Goal: Task Accomplishment & Management: Manage account settings

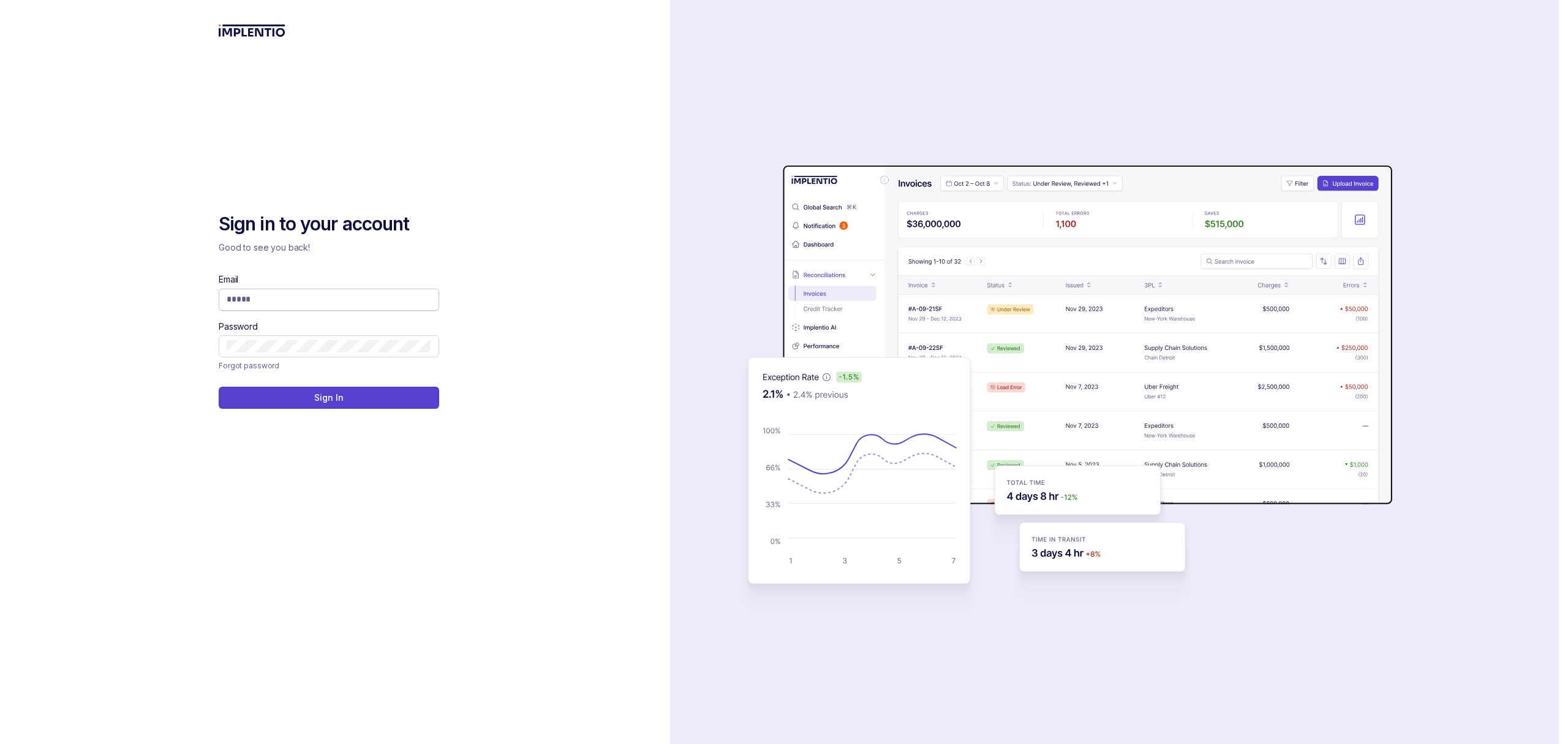
click at [301, 301] on input "Email" at bounding box center [329, 298] width 205 height 12
click at [0, 743] on com-1password-button at bounding box center [0, 744] width 0 height 0
click at [280, 305] on input "*****" at bounding box center [324, 298] width 195 height 12
click at [0, 743] on com-1password-button at bounding box center [0, 744] width 0 height 0
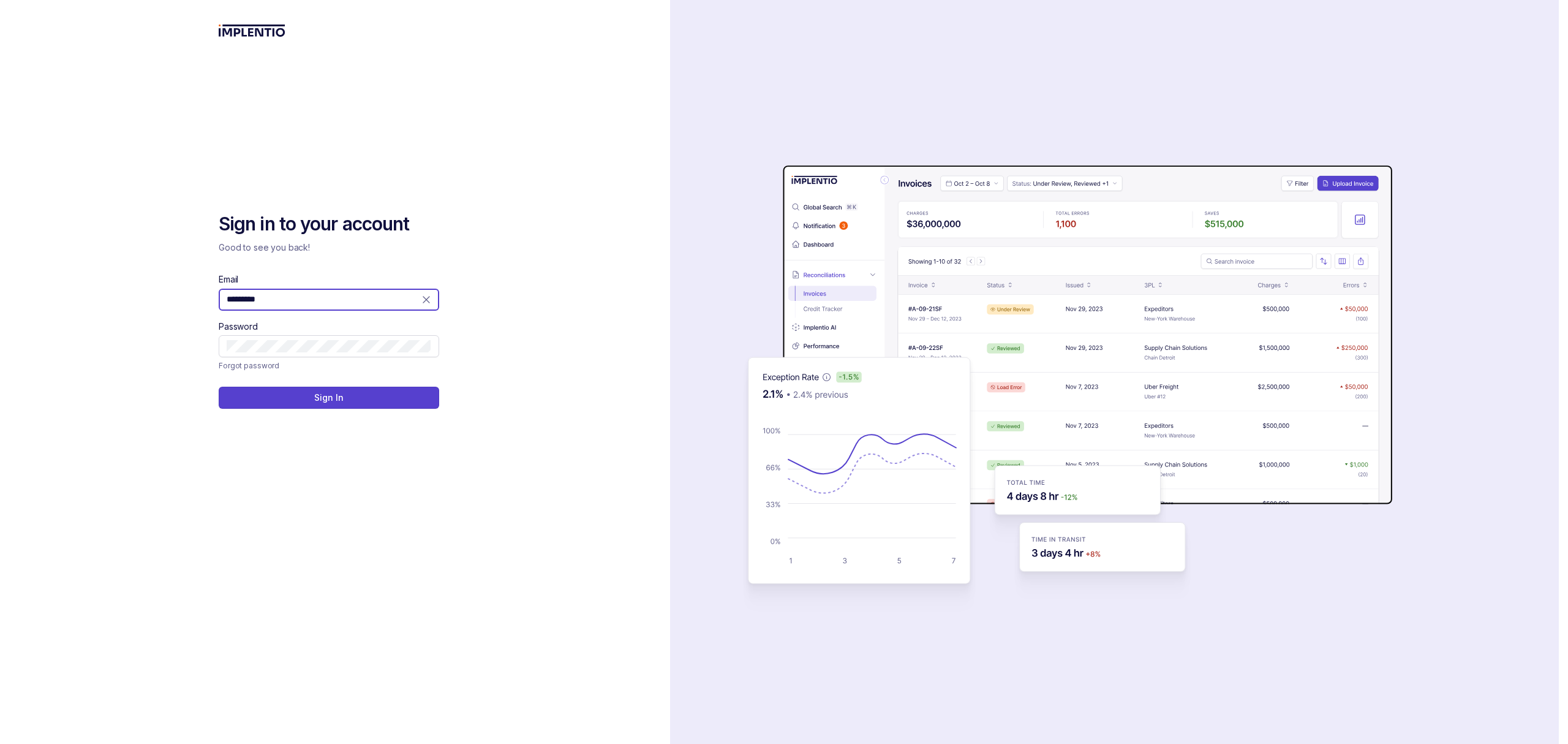
type input "**********"
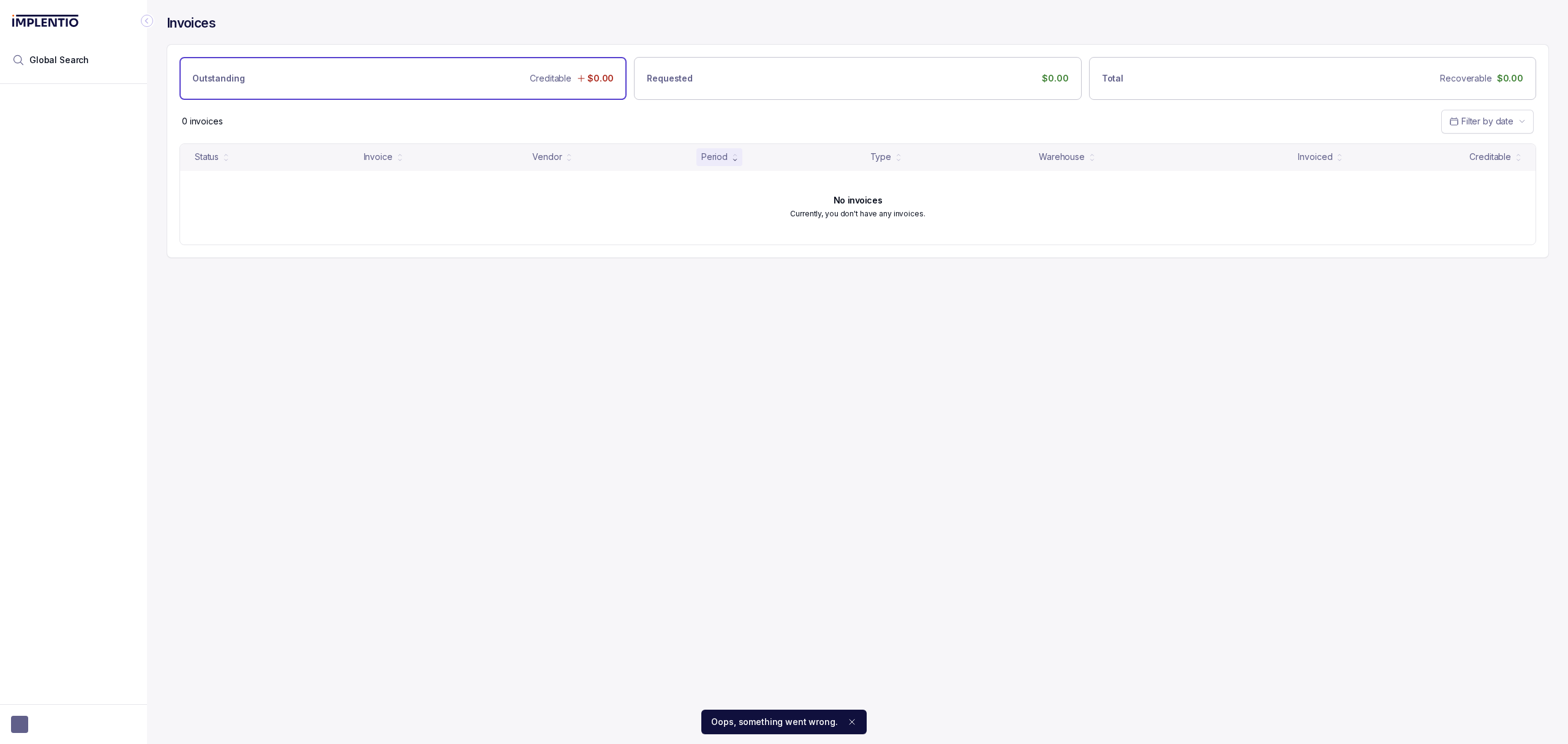
click at [19, 728] on ol "Oops, something went wrong." at bounding box center [784, 722] width 1568 height 44
click at [43, 728] on ol "Oops, something went wrong." at bounding box center [784, 722] width 1568 height 44
click at [88, 728] on ol "Oops, something went wrong." at bounding box center [784, 722] width 1568 height 44
click at [76, 728] on ol "Oops, something went wrong." at bounding box center [784, 722] width 1568 height 44
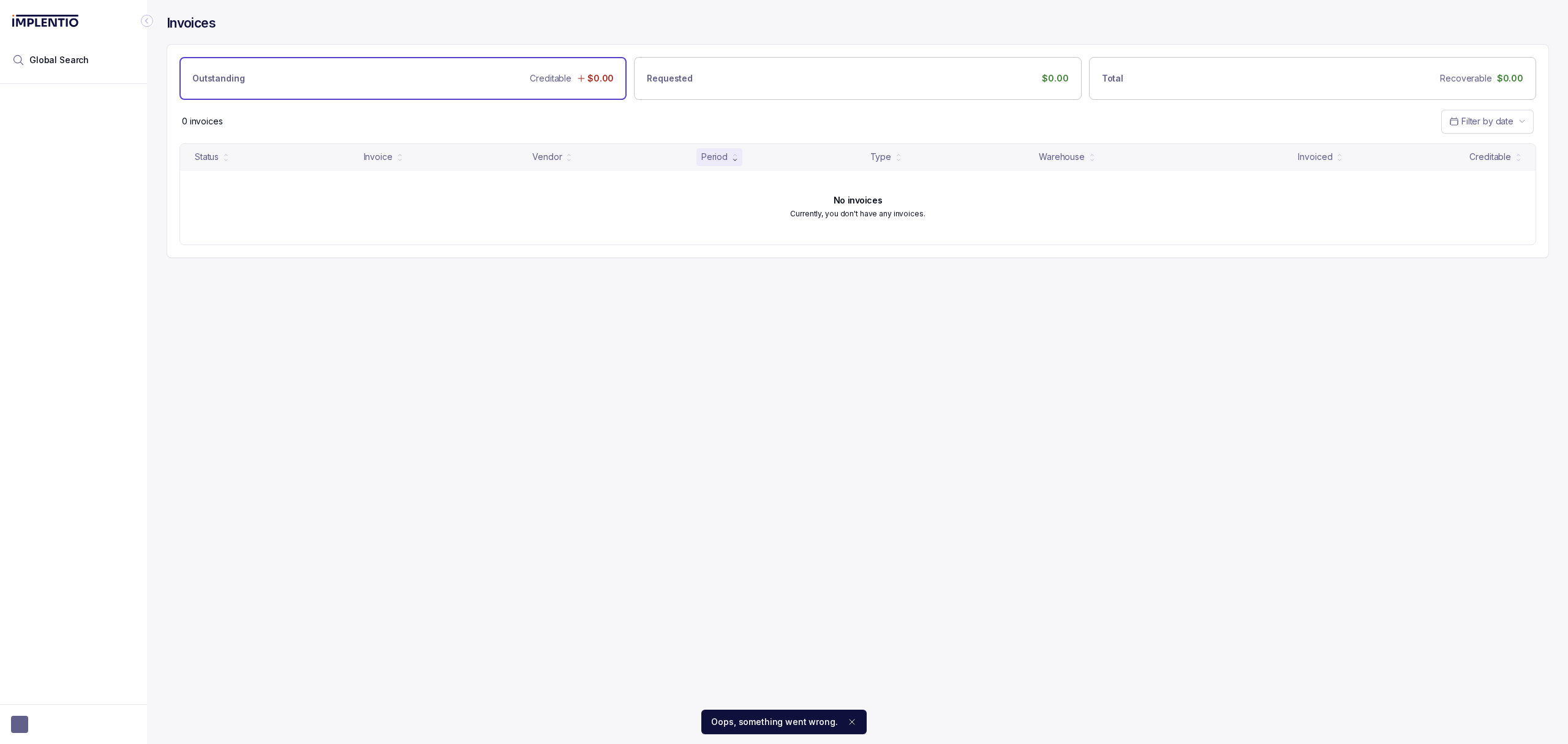
click at [849, 721] on icon "Notifications (F8)" at bounding box center [851, 721] width 5 height 5
click at [45, 721] on button "button" at bounding box center [73, 724] width 125 height 18
click at [43, 698] on p "Logout" at bounding box center [81, 697] width 102 height 12
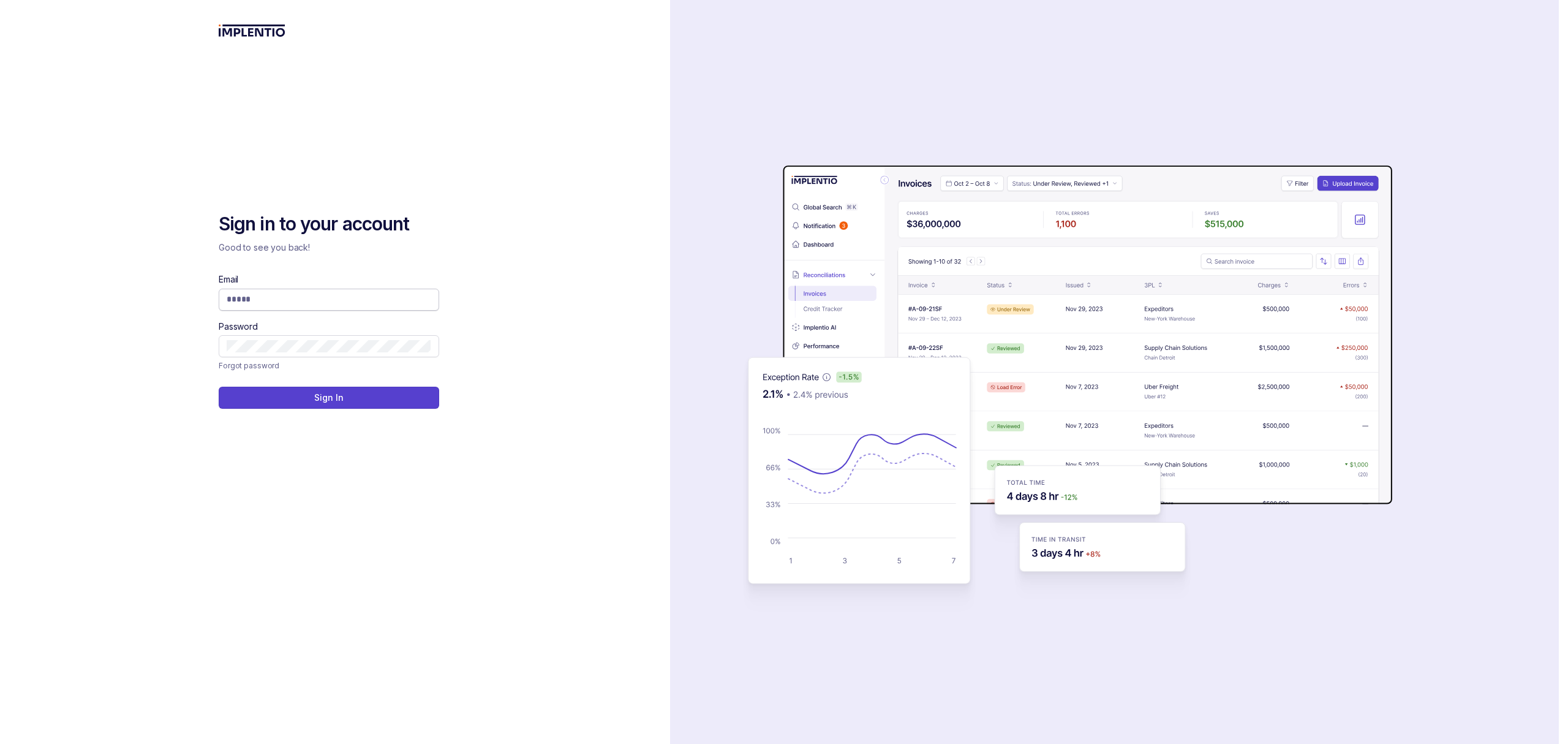
click at [321, 293] on input "Email" at bounding box center [329, 298] width 205 height 12
type input "**********"
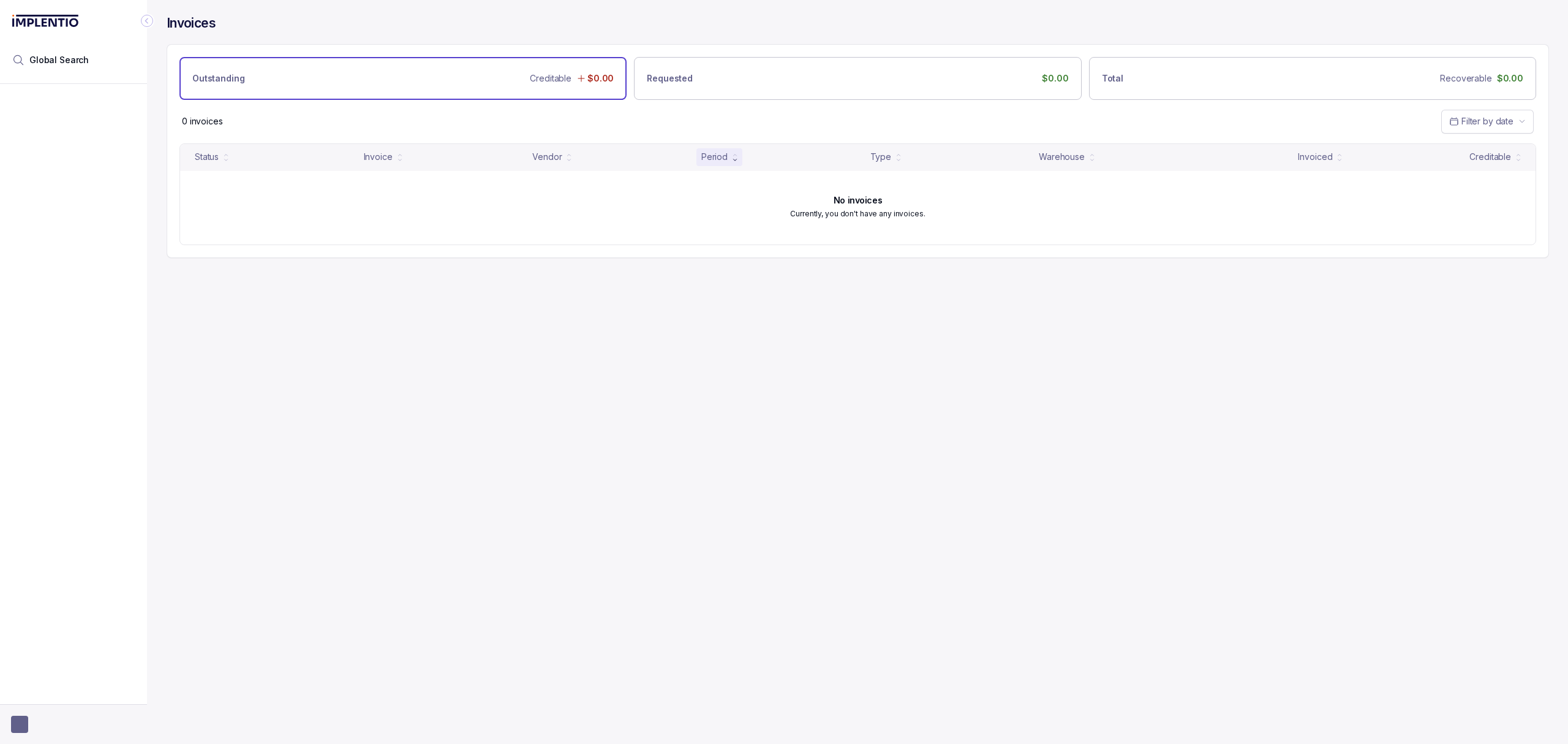
click at [64, 724] on button "button" at bounding box center [73, 724] width 125 height 18
click at [57, 701] on p "Logout" at bounding box center [81, 697] width 102 height 12
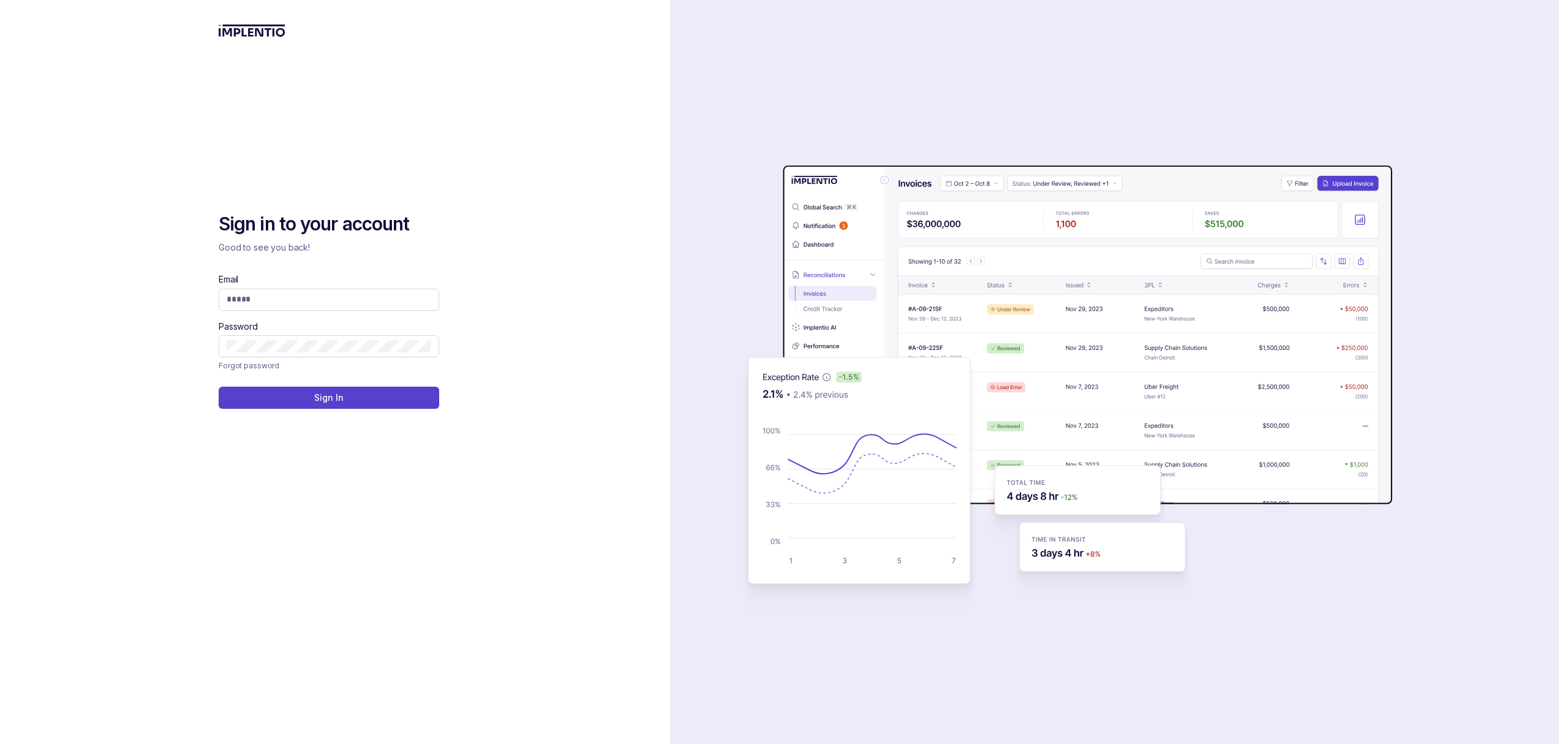
click at [692, 165] on div "auth background image" at bounding box center [1114, 372] width 889 height 744
